Goal: Task Accomplishment & Management: Manage account settings

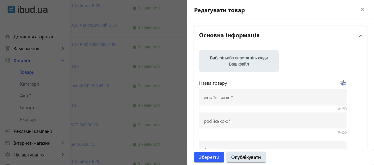
click at [358, 10] on mat-icon "close" at bounding box center [362, 9] width 9 height 9
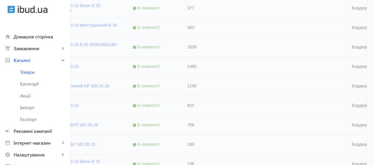
click at [174, 65] on div at bounding box center [186, 109] width 359 height 305
click at [142, 64] on div at bounding box center [186, 109] width 359 height 305
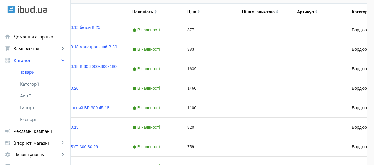
scroll to position [154, 0]
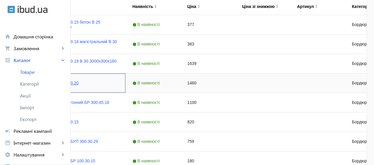
click at [78, 82] on link "Бордюр БР 300.60.20" at bounding box center [57, 82] width 41 height 5
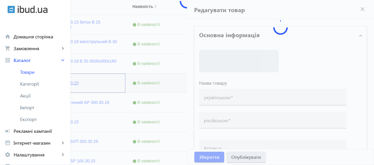
type input "Бордюр БР 300.60.20"
type input "1460"
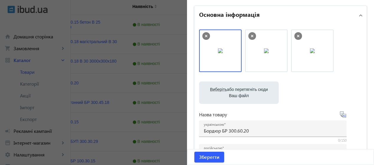
scroll to position [28, 0]
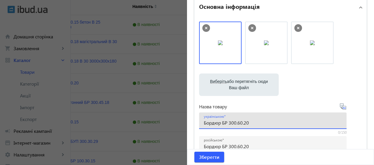
click at [256, 124] on input "Бордюр БР 300.60.20" at bounding box center [273, 122] width 138 height 6
drag, startPoint x: 248, startPoint y: 120, endPoint x: 290, endPoint y: 122, distance: 41.8
click at [290, 122] on input "Бордюр БР 300.60.20 B 30 3000x600x200" at bounding box center [273, 122] width 138 height 6
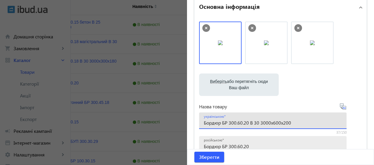
type input "Бордюр БР 300.60.20 B 30 3000x600x200"
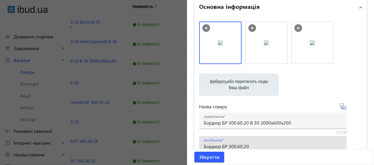
click at [255, 148] on input "Бордюр БР 300.60.20" at bounding box center [273, 146] width 138 height 6
paste input "B 30 3000x600x200"
type input "Бордюр БР 300.60.20 B 30 3000x600x200"
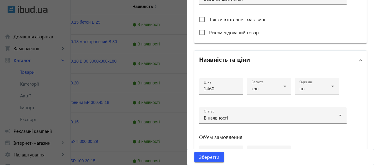
scroll to position [234, 0]
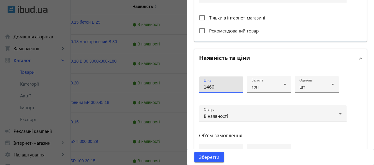
click at [226, 85] on input "1460" at bounding box center [221, 86] width 35 height 6
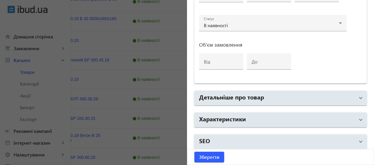
scroll to position [325, 0]
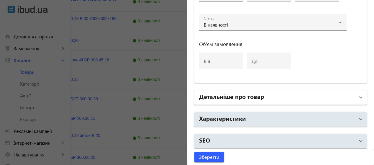
click at [274, 100] on mat-panel-title "Детальніше про товар" at bounding box center [277, 97] width 156 height 11
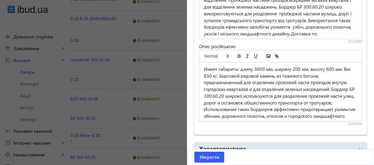
scroll to position [520, 0]
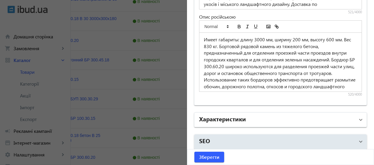
click at [309, 113] on mat-expansion-panel-header "Характеристики" at bounding box center [280, 120] width 172 height 14
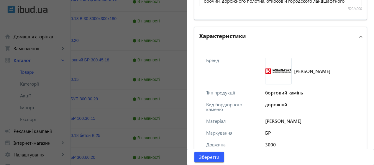
scroll to position [600, 0]
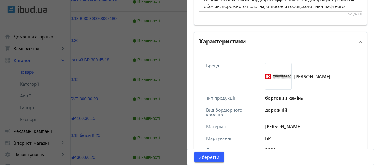
click at [305, 74] on span "Ковальська" at bounding box center [312, 76] width 36 height 5
click at [355, 42] on span "Характеристики" at bounding box center [279, 42] width 160 height 11
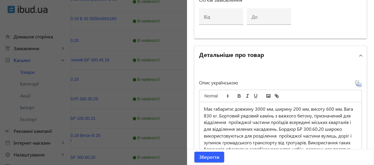
scroll to position [319, 0]
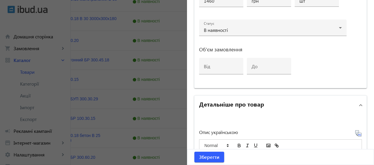
click at [359, 106] on span at bounding box center [360, 105] width 2 height 6
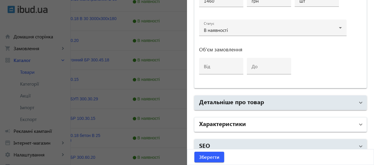
click at [354, 123] on span "Характеристики" at bounding box center [279, 124] width 160 height 11
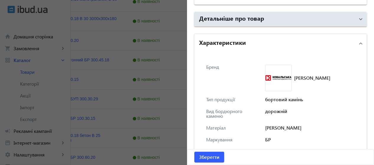
scroll to position [408, 0]
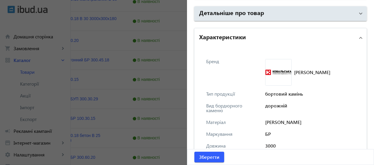
click at [310, 70] on span "Ковальська" at bounding box center [312, 72] width 36 height 5
click at [266, 69] on img at bounding box center [278, 72] width 27 height 27
click at [358, 37] on mat-expansion-panel-header "Характеристики" at bounding box center [280, 37] width 172 height 19
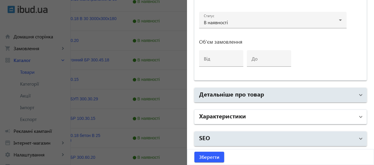
scroll to position [325, 0]
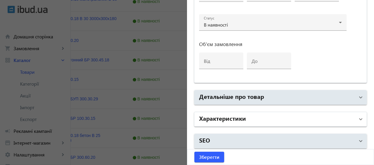
click at [352, 112] on mat-expansion-panel-header "Характеристики" at bounding box center [280, 119] width 172 height 14
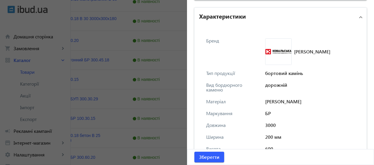
scroll to position [381, 0]
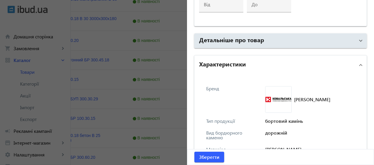
click at [359, 65] on span at bounding box center [360, 65] width 2 height 6
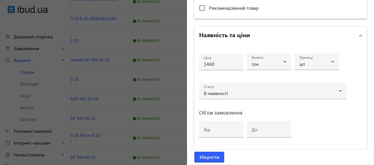
scroll to position [249, 0]
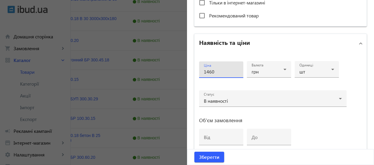
click at [225, 70] on input "1460" at bounding box center [221, 71] width 35 height 6
type input "1"
type input "2522"
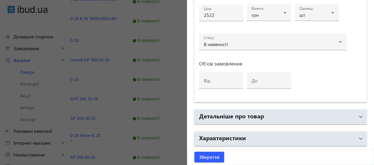
scroll to position [325, 0]
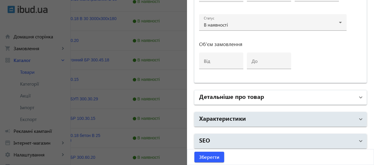
click at [336, 97] on mat-panel-title "Детальніше про товар" at bounding box center [277, 97] width 156 height 11
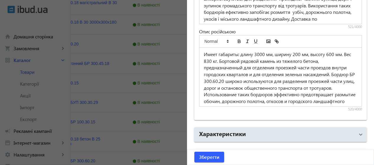
scroll to position [520, 0]
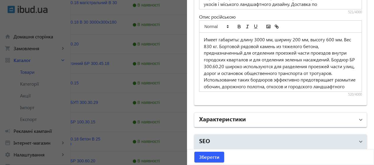
click at [347, 115] on mat-panel-title "Характеристики" at bounding box center [277, 119] width 156 height 11
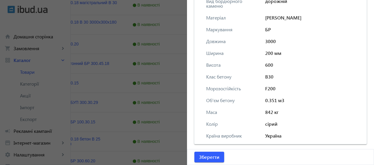
scroll to position [726, 0]
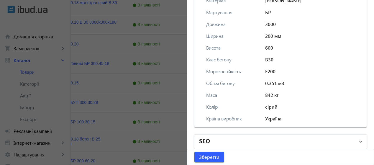
click at [343, 136] on mat-panel-title "SEO" at bounding box center [277, 141] width 156 height 11
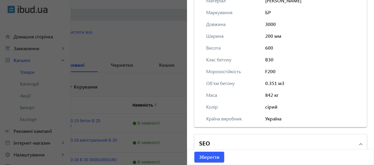
scroll to position [65, 0]
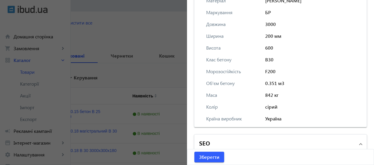
drag, startPoint x: 370, startPoint y: 122, endPoint x: 373, endPoint y: 118, distance: 4.4
click at [373, 118] on div "Редагувати товар close Основна інформація Виберіть або перетягніть сюди Ваш фай…" at bounding box center [280, 82] width 187 height 165
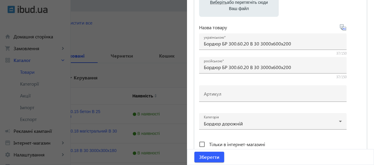
scroll to position [105, 0]
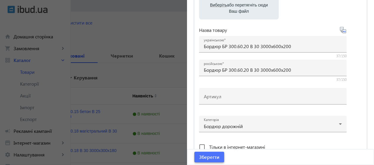
click at [204, 157] on span "Зберегти" at bounding box center [209, 156] width 20 height 6
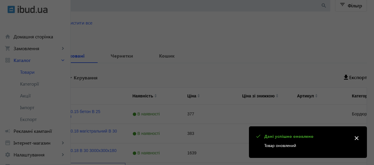
scroll to position [0, 0]
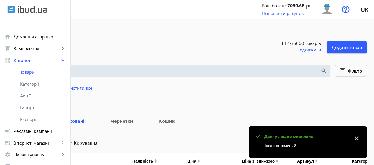
drag, startPoint x: 371, startPoint y: 29, endPoint x: 372, endPoint y: 45, distance: 16.2
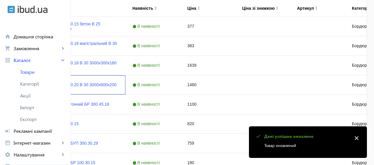
scroll to position [158, 0]
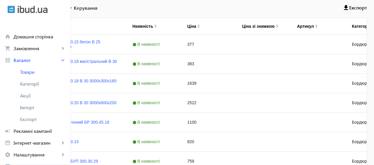
scroll to position [136, 0]
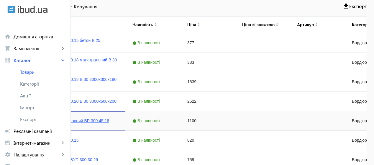
click at [109, 121] on link "Бордюр залізобетонний БР 300.45.18" at bounding box center [73, 120] width 72 height 5
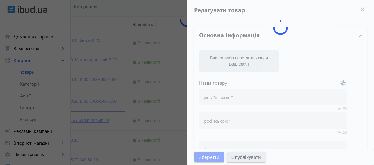
type input "Бордюр залізобетонний БР 300.45.18"
type input "Бордюр железобетонный БР 300.45.18"
type input "1100"
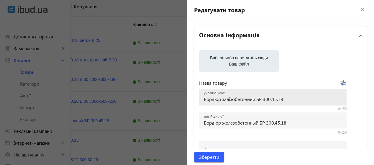
click at [297, 103] on div "українською Бордюр залізобетонний БР 300.45.18" at bounding box center [273, 97] width 138 height 16
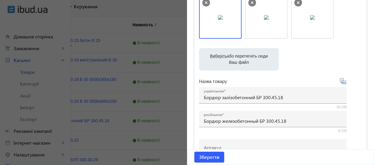
scroll to position [55, 0]
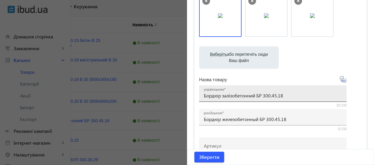
click at [315, 91] on div "українською Бордюр залізобетонний БР 300.45.18" at bounding box center [273, 93] width 138 height 16
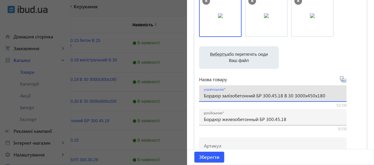
drag, startPoint x: 283, startPoint y: 95, endPoint x: 331, endPoint y: 93, distance: 47.8
click at [331, 93] on input "Бордюр залізобетонний БР 300.45.18 B 30 3000х450х180" at bounding box center [273, 95] width 138 height 6
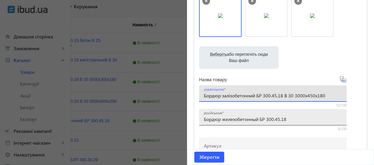
type input "Бордюр залізобетонний БР 300.45.18 B 30 3000х450х180"
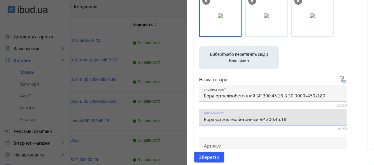
click at [303, 118] on input "Бордюр железобетонный БР 300.45.18" at bounding box center [273, 119] width 138 height 6
paste input "B 30 3000х450х180"
type input "Бордюр железобетонный БР 300.45.18 B 30 3000х450х180"
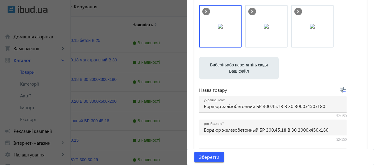
scroll to position [44, 0]
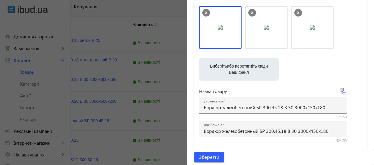
click at [130, 75] on div at bounding box center [187, 82] width 374 height 165
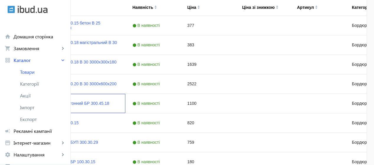
scroll to position [153, 0]
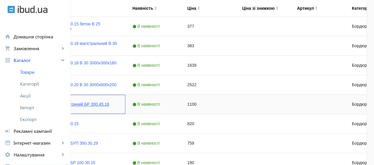
click at [109, 105] on link "Бордюр залізобетонний БР 300.45.18" at bounding box center [73, 104] width 72 height 5
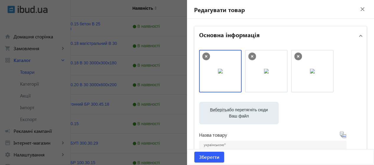
click at [169, 98] on div at bounding box center [187, 82] width 374 height 165
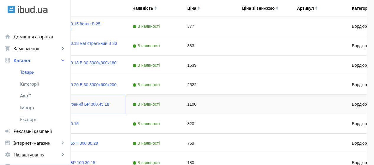
click at [109, 100] on div "Бордюр залізобетонний БР 300.45.18" at bounding box center [65, 104] width 87 height 12
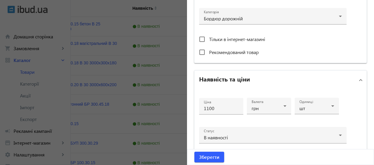
scroll to position [213, 0]
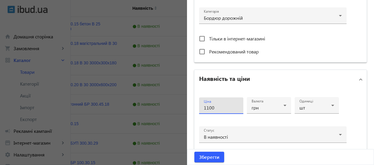
click at [215, 105] on input "1100" at bounding box center [221, 107] width 35 height 6
type input "1"
type input "2019"
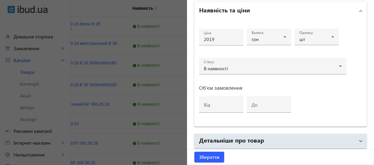
scroll to position [325, 0]
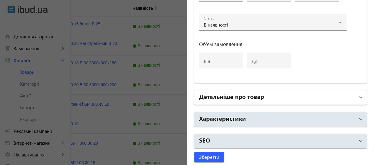
click at [307, 102] on mat-expansion-panel-header "Детальніше про товар" at bounding box center [280, 97] width 172 height 14
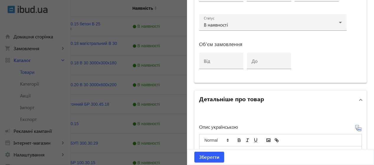
click at [324, 100] on mat-panel-title "Детальніше про товар" at bounding box center [277, 99] width 156 height 11
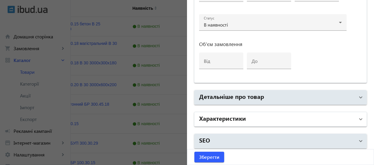
click at [300, 114] on mat-panel-title "Характеристики" at bounding box center [277, 119] width 156 height 11
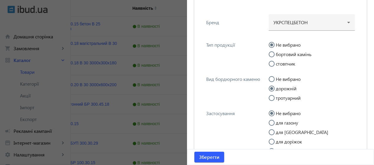
scroll to position [462, 0]
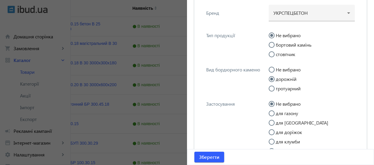
click at [272, 43] on input "бортовий камінь" at bounding box center [274, 48] width 12 height 12
radio input "true"
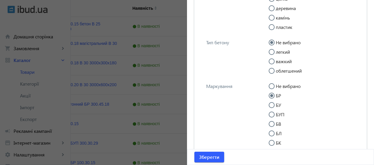
scroll to position [718, 0]
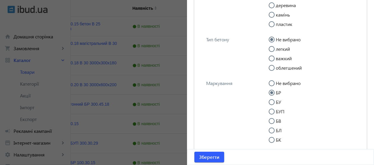
click at [268, 61] on input "важкий" at bounding box center [274, 61] width 12 height 12
radio input "true"
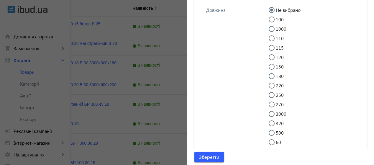
scroll to position [869, 0]
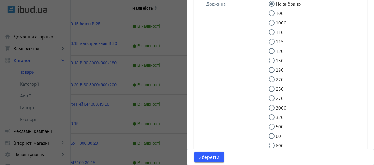
click at [272, 113] on input "3000" at bounding box center [274, 111] width 12 height 12
radio input "true"
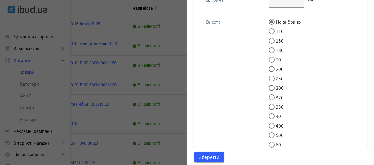
scroll to position [1071, 0]
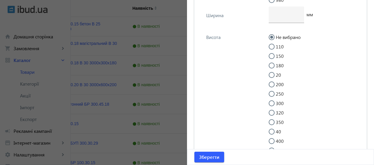
click at [283, 28] on div at bounding box center [285, 25] width 35 height 5
click at [278, 23] on div at bounding box center [286, 14] width 26 height 16
type input "180"
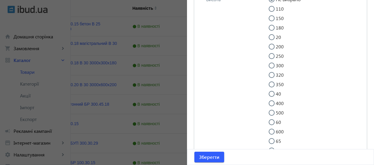
scroll to position [1111, 0]
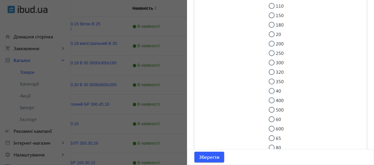
click at [269, 118] on input "500" at bounding box center [274, 113] width 12 height 12
radio input "true"
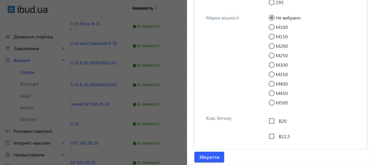
scroll to position [1303, 0]
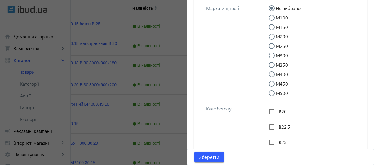
click at [269, 83] on input "М400" at bounding box center [274, 77] width 12 height 12
radio input "true"
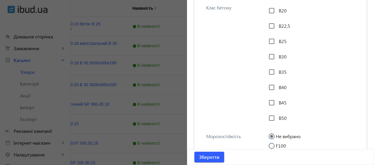
scroll to position [1407, 0]
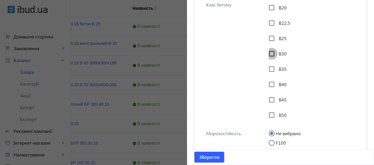
click at [271, 60] on input "В30" at bounding box center [271, 54] width 12 height 12
checkbox input "true"
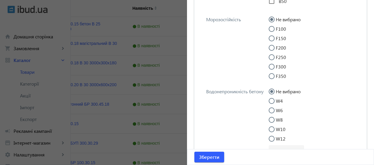
scroll to position [1524, 0]
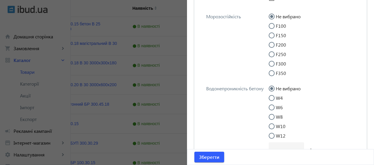
click at [271, 54] on input "F200" at bounding box center [274, 48] width 12 height 12
radio input "true"
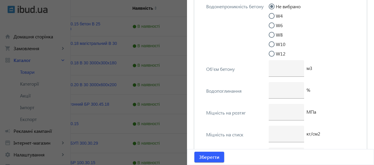
scroll to position [1618, 0]
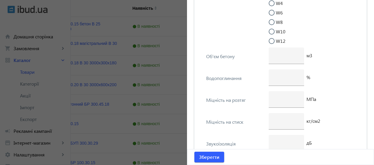
click at [268, 22] on input "W6" at bounding box center [274, 16] width 12 height 12
radio input "true"
click at [281, 58] on input "number" at bounding box center [286, 55] width 26 height 6
type input "0"
type input "0.242"
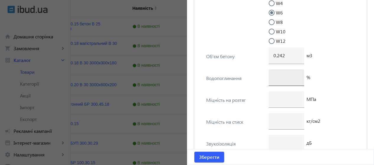
click at [273, 86] on div at bounding box center [286, 77] width 26 height 16
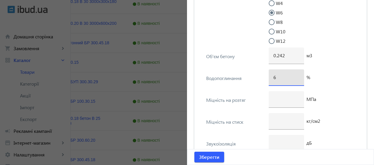
scroll to position [214, 0]
type input "6"
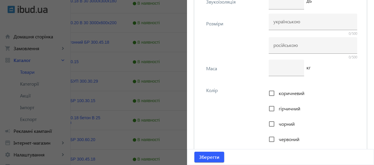
scroll to position [1772, 0]
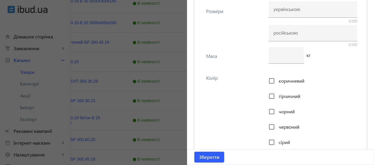
click at [266, 68] on div "Маса кг" at bounding box center [280, 58] width 163 height 22
click at [275, 58] on input "number" at bounding box center [286, 55] width 26 height 6
type input "580"
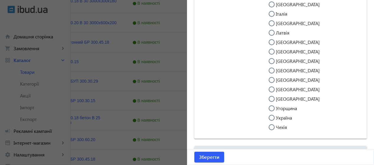
scroll to position [2477, 0]
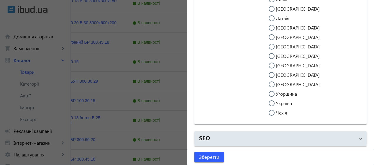
click at [272, 102] on input "Україна" at bounding box center [274, 106] width 12 height 12
radio input "true"
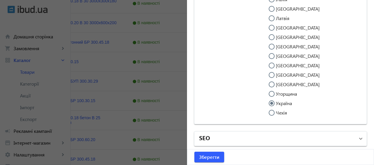
click at [338, 139] on mat-panel-title "SEO" at bounding box center [277, 138] width 156 height 11
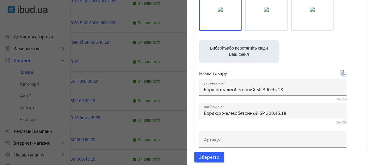
scroll to position [75, 0]
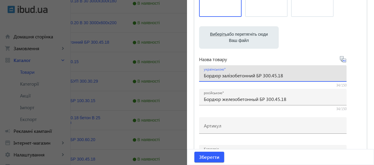
click at [292, 76] on input "Бордюр залізобетонний БР 300.45.18" at bounding box center [273, 75] width 138 height 6
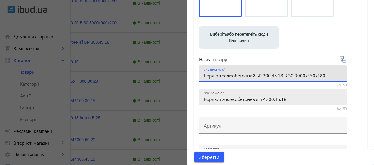
type input "Бордюр залізобетонний БР 300.45.18 B 30 3000х450х180"
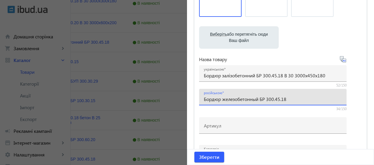
click at [306, 99] on input "Бордюр железобетонный БР 300.45.18" at bounding box center [273, 99] width 138 height 6
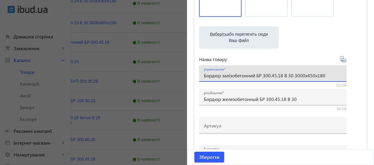
drag, startPoint x: 293, startPoint y: 75, endPoint x: 327, endPoint y: 75, distance: 33.6
click at [327, 75] on input "Бордюр залізобетонний БР 300.45.18 B 30 3000х450х180" at bounding box center [273, 75] width 138 height 6
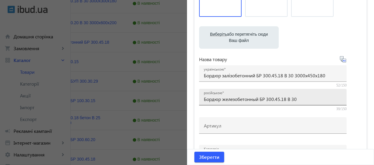
click at [315, 104] on div "російською Бордюр железобетонный БР 300.45.18 В 30" at bounding box center [273, 97] width 138 height 16
click at [310, 98] on input "Бордюр железобетонный БР 300.45.18 В 30" at bounding box center [273, 99] width 138 height 6
paste input "3000х450х180"
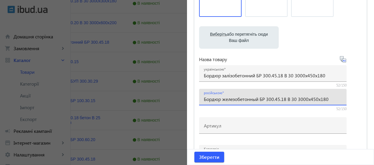
type input "Бордюр железобетонный БР 300.45.18 В 30 3000х450х180"
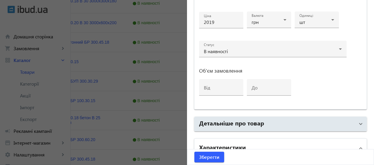
scroll to position [295, 0]
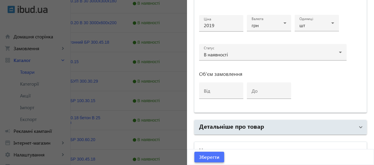
click at [212, 154] on span "Зберегти" at bounding box center [209, 156] width 20 height 6
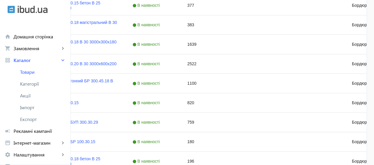
scroll to position [173, 0]
click at [78, 102] on link "Бордюр БР 300.30.15" at bounding box center [57, 103] width 41 height 5
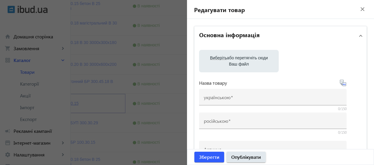
type input "Бордюр БР 300.30.15"
type input "820"
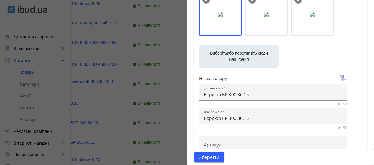
scroll to position [72, 0]
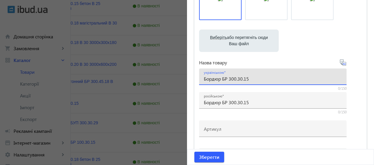
click at [265, 76] on input "Бордюр БР 300.30.15" at bounding box center [273, 78] width 138 height 6
click at [252, 79] on input "Бордюр БР 300.30.15 B 30" at bounding box center [273, 78] width 138 height 6
click at [260, 78] on input "Бордюр БР 300.30.15 B 30" at bounding box center [273, 78] width 138 height 6
drag, startPoint x: 248, startPoint y: 77, endPoint x: 300, endPoint y: 77, distance: 51.6
click at [300, 77] on input "Бордюр БР 300.30.15 B 30 3000x300x150" at bounding box center [273, 78] width 138 height 6
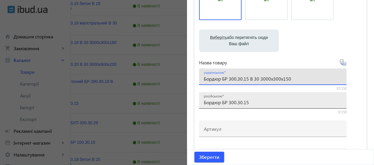
type input "Бордюр БР 300.30.15 B 30 3000x300x150"
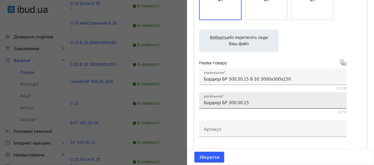
click at [268, 107] on div "російською Бордюр БР 300.30.15" at bounding box center [273, 100] width 138 height 16
paste input "B 30 3000x300x150"
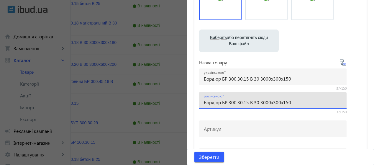
type input "Бордюр БР 300.30.15 B 30 3000x300x150"
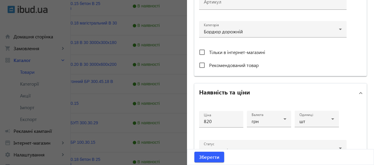
scroll to position [200, 0]
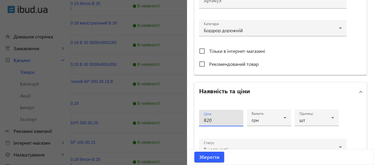
click at [212, 119] on input "820" at bounding box center [221, 120] width 35 height 6
type input "8"
type input "1347"
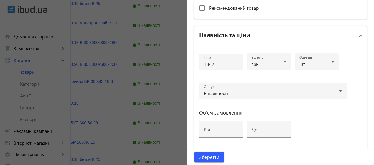
scroll to position [316, 0]
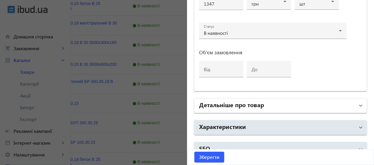
click at [308, 103] on mat-panel-title "Детальніше про товар" at bounding box center [277, 105] width 156 height 11
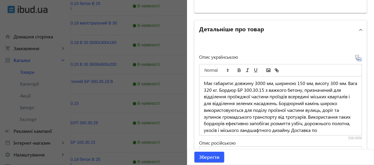
scroll to position [392, 0]
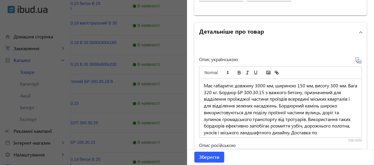
click at [328, 29] on mat-panel-title "Детальніше про товар" at bounding box center [277, 32] width 156 height 11
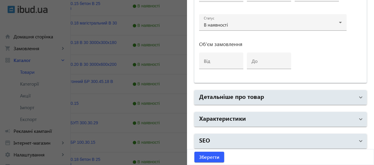
scroll to position [325, 0]
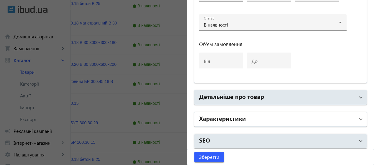
click at [256, 116] on mat-panel-title "Характеристики" at bounding box center [277, 119] width 156 height 11
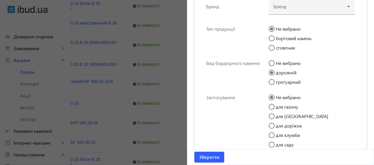
scroll to position [456, 0]
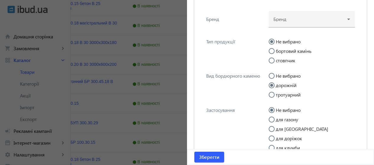
click at [271, 49] on input "бортовий камінь" at bounding box center [274, 54] width 12 height 12
radio input "true"
click at [332, 19] on div at bounding box center [311, 16] width 77 height 21
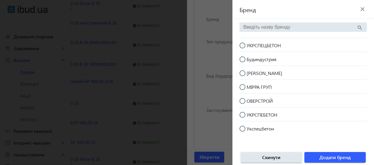
click at [275, 46] on span "УКРСПЕЦБЕТОН" at bounding box center [263, 45] width 34 height 6
click at [251, 46] on input "УКРСПЕЦБЕТОН" at bounding box center [245, 48] width 12 height 12
radio input "true"
click at [331, 158] on span "Додати бренд" at bounding box center [334, 157] width 31 height 6
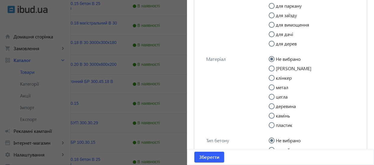
scroll to position [623, 0]
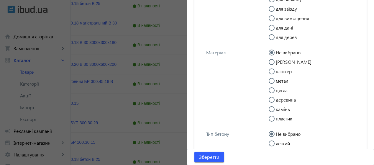
click at [273, 63] on input "бетон" at bounding box center [274, 65] width 12 height 12
radio input "true"
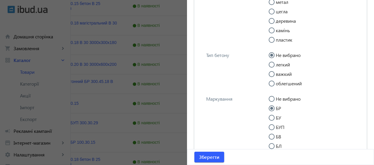
scroll to position [718, 0]
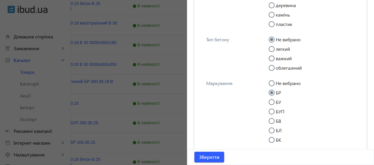
click at [289, 61] on label "важкий" at bounding box center [282, 58] width 17 height 5
click at [280, 63] on input "важкий" at bounding box center [274, 61] width 12 height 12
radio input "true"
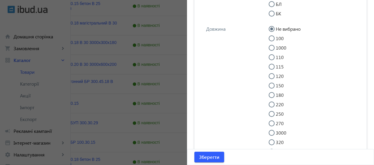
scroll to position [853, 0]
click at [275, 128] on input "3000" at bounding box center [274, 126] width 12 height 12
radio input "true"
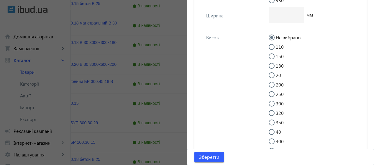
scroll to position [1073, 0]
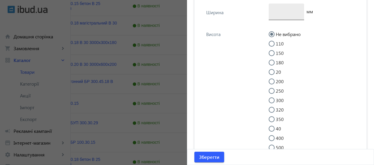
click at [277, 20] on div at bounding box center [286, 12] width 26 height 16
type input "150"
click at [272, 107] on div at bounding box center [271, 100] width 14 height 14
radio input "false"
radio input "true"
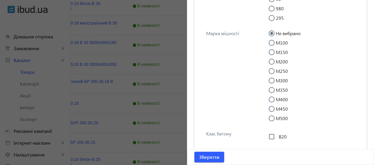
scroll to position [1291, 0]
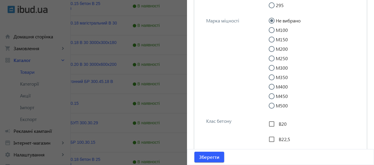
click at [269, 95] on input "М400" at bounding box center [274, 90] width 12 height 12
radio input "true"
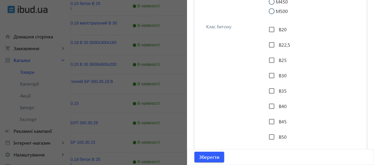
scroll to position [1388, 0]
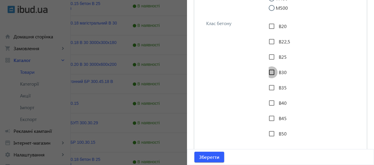
click at [269, 78] on input "В30" at bounding box center [271, 72] width 12 height 12
checkbox input "true"
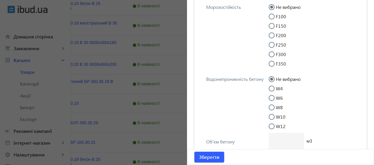
scroll to position [1539, 0]
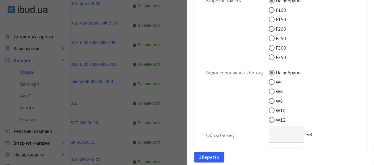
click at [272, 38] on input "F200" at bounding box center [274, 32] width 12 height 12
radio input "true"
click at [270, 100] on input "W6" at bounding box center [274, 94] width 12 height 12
radio input "true"
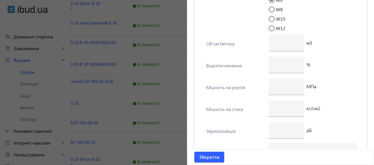
scroll to position [1669, 0]
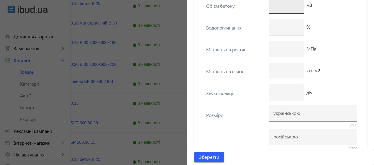
click at [278, 14] on div at bounding box center [286, 5] width 26 height 16
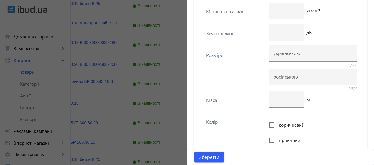
scroll to position [1763, 0]
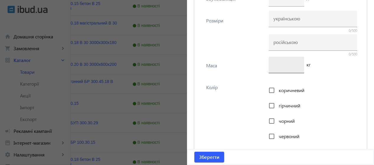
click at [287, 73] on div at bounding box center [286, 65] width 26 height 16
type input "344"
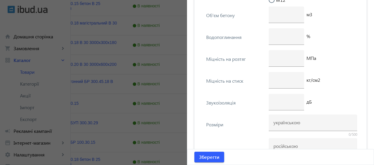
scroll to position [1662, 0]
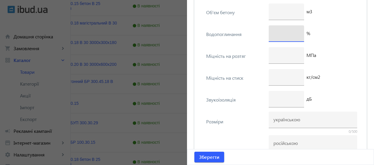
click at [273, 36] on input "number" at bounding box center [286, 33] width 26 height 6
type input "6"
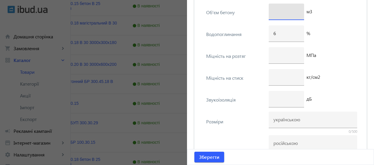
click at [282, 14] on input "number" at bounding box center [286, 11] width 26 height 6
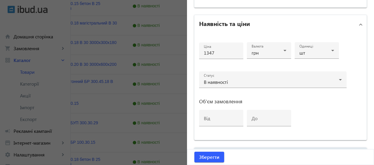
scroll to position [270, 0]
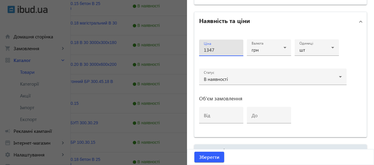
click at [219, 47] on input "1347" at bounding box center [221, 50] width 35 height 6
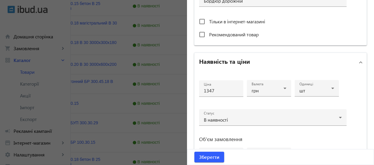
scroll to position [249, 0]
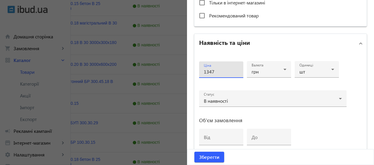
click at [224, 69] on input "1347" at bounding box center [221, 71] width 35 height 6
type input "1394"
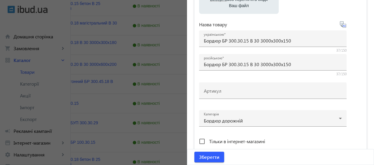
scroll to position [98, 0]
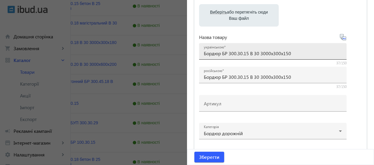
click at [308, 49] on div "українською Бордюр БР 300.30.15 B 30 3000x300x150" at bounding box center [273, 51] width 138 height 16
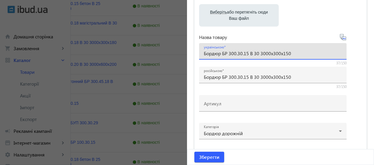
click at [297, 54] on input "Бордюр БР 300.30.15 B 30 3000x300x150" at bounding box center [273, 53] width 138 height 6
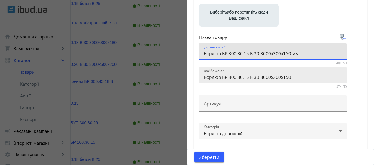
type input "Бордюр БР 300.30.15 B 30 3000x300x150 мм"
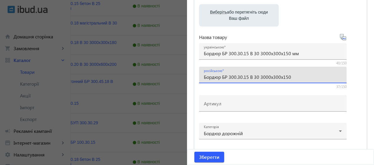
click at [295, 77] on input "Бордюр БР 300.30.15 B 30 3000x300x150" at bounding box center [273, 77] width 138 height 6
type input "Бордюр БР 300.30.15 B 30 3000x300x150 мм"
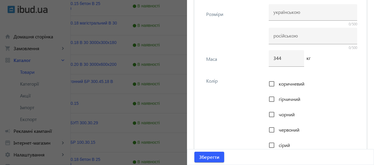
scroll to position [1788, 0]
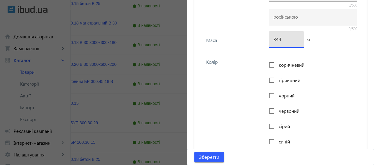
click at [283, 42] on input "344" at bounding box center [286, 39] width 26 height 6
type input "315"
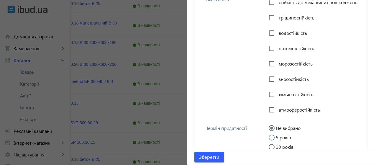
scroll to position [2182, 0]
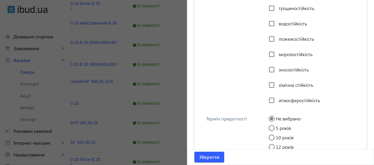
checkbox input "true"
click at [270, 14] on input "тріщиностійкість" at bounding box center [271, 8] width 12 height 12
checkbox input "true"
click at [270, 29] on input "водостійкість" at bounding box center [271, 24] width 12 height 12
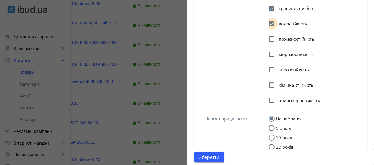
checkbox input "true"
click at [270, 45] on input "пожежостійкість" at bounding box center [271, 39] width 12 height 12
checkbox input "true"
click at [272, 60] on input "морозостійкість" at bounding box center [271, 54] width 12 height 12
checkbox input "true"
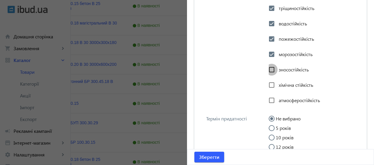
click at [269, 75] on input "зносостійкість" at bounding box center [271, 70] width 12 height 12
checkbox input "true"
click at [269, 91] on input "хімічна стійкість" at bounding box center [271, 85] width 12 height 12
checkbox input "true"
click at [270, 106] on input "атмосферостійкість" at bounding box center [271, 100] width 12 height 12
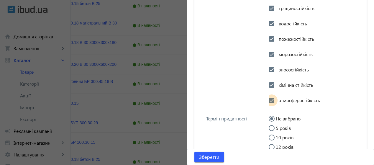
checkbox input "true"
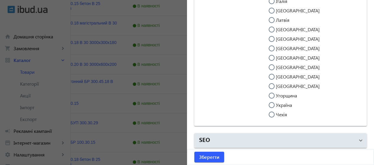
scroll to position [2477, 0]
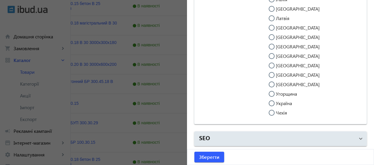
click at [272, 104] on input "Україна" at bounding box center [274, 106] width 12 height 12
radio input "true"
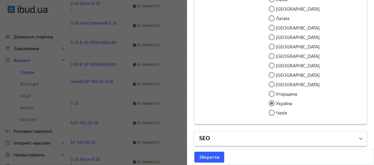
click at [304, 141] on mat-panel-title "SEO" at bounding box center [277, 138] width 156 height 11
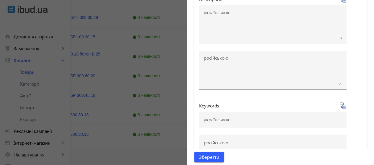
scroll to position [2712, 0]
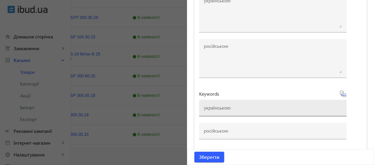
click at [225, 112] on div at bounding box center [273, 108] width 138 height 16
paste input "бордюр 300.30.15, бордюр дорожній, купити бордюр, бордюр від виробника, бордюр …"
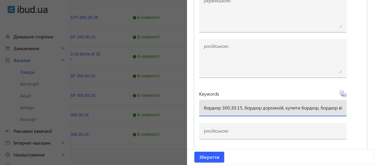
scroll to position [0, 295]
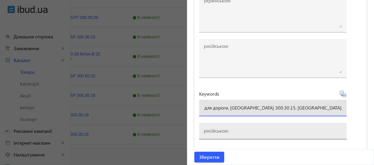
type input "бордюр 300.30.15, бордюр дорожній, купити бордюр, бордюр від виробника, бордюр …"
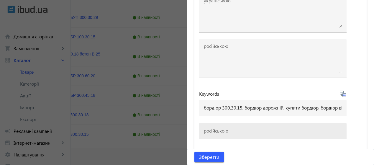
click at [217, 126] on div at bounding box center [273, 131] width 138 height 16
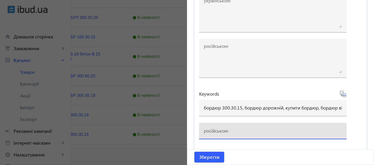
paste input "бордюр 300.30.15, бордюр дорожный, купить бордюр, бордюр от производителя, борд…"
type input "бордюр 300.30.15, бордюр дорожный, купить бордюр, бордюр от производителя, борд…"
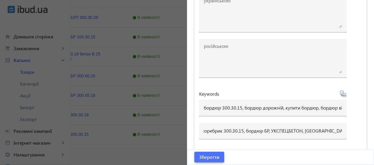
scroll to position [0, 0]
click at [218, 159] on span "submit" at bounding box center [209, 157] width 30 height 14
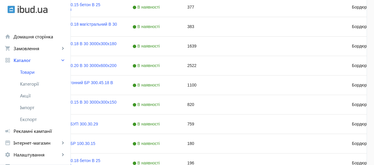
scroll to position [177, 0]
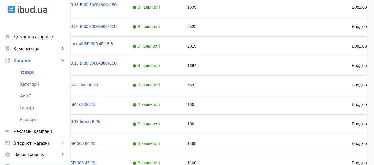
scroll to position [212, 0]
